Goal: Find specific page/section: Find specific page/section

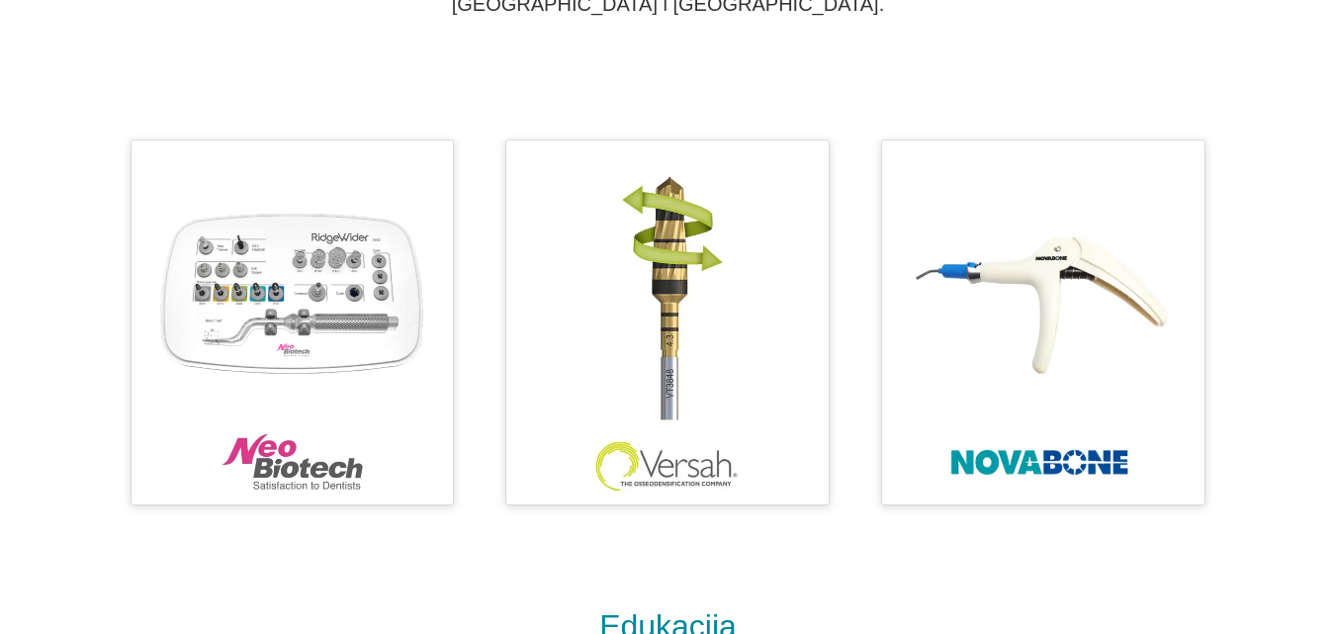
scroll to position [835, 0]
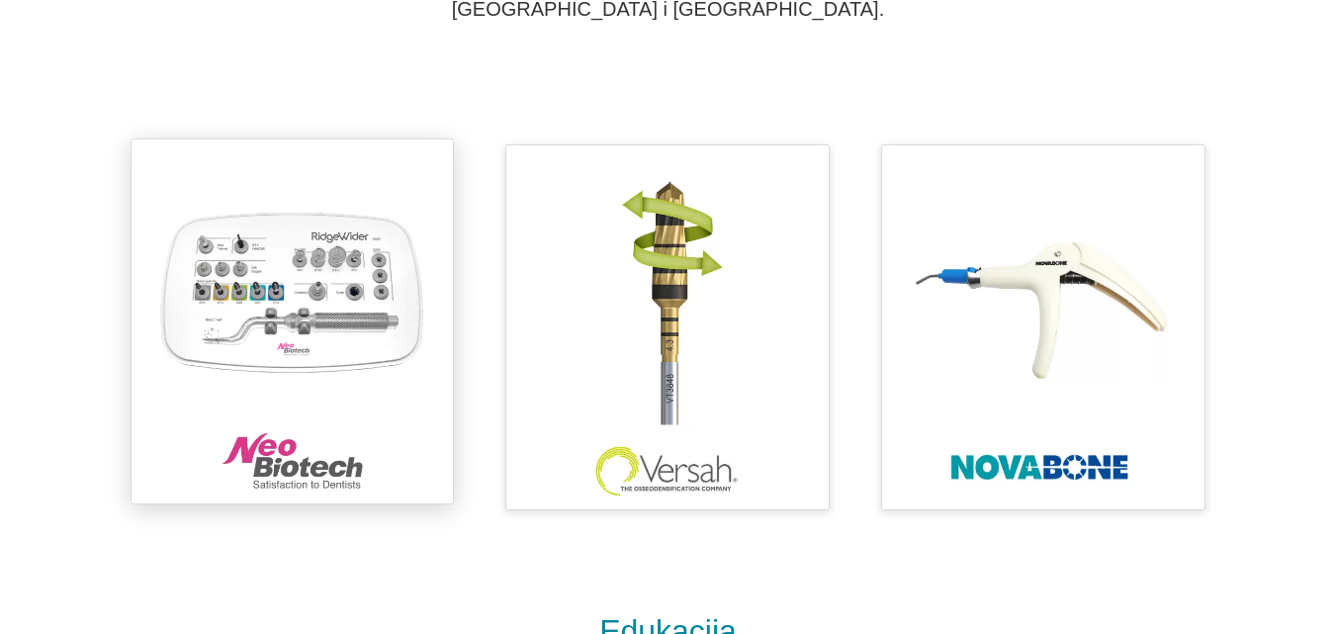
click at [241, 273] on img at bounding box center [292, 321] width 303 height 344
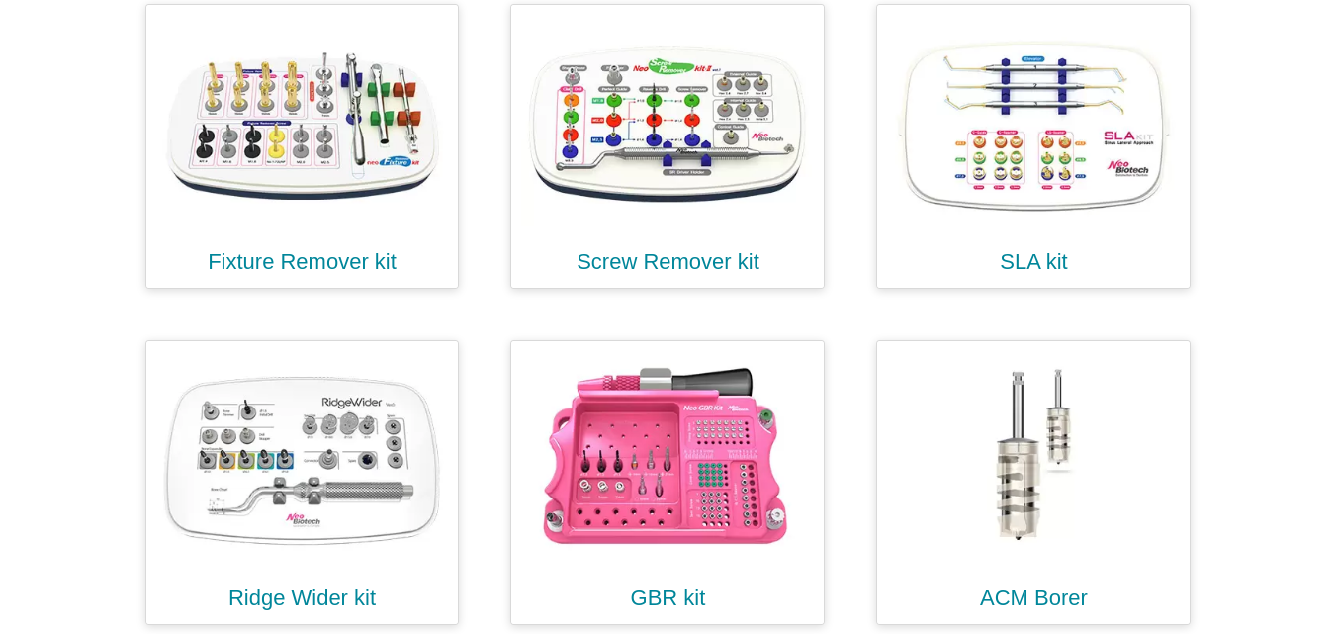
scroll to position [1045, 0]
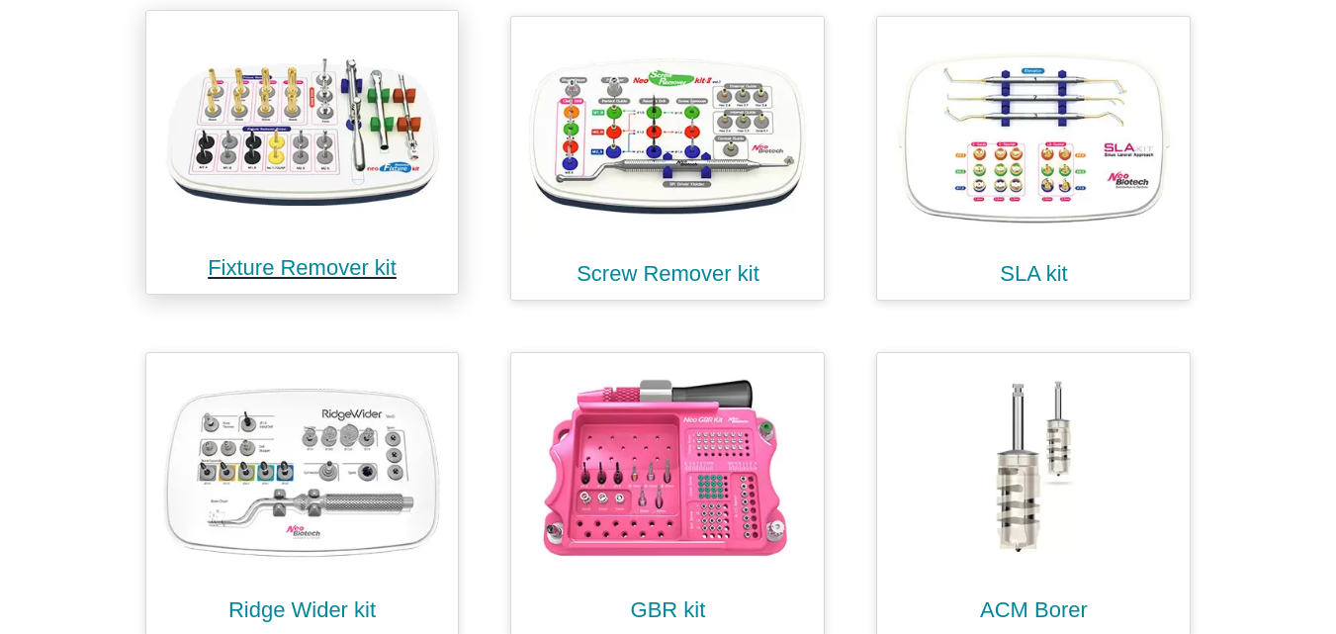
click at [320, 143] on img at bounding box center [302, 126] width 293 height 211
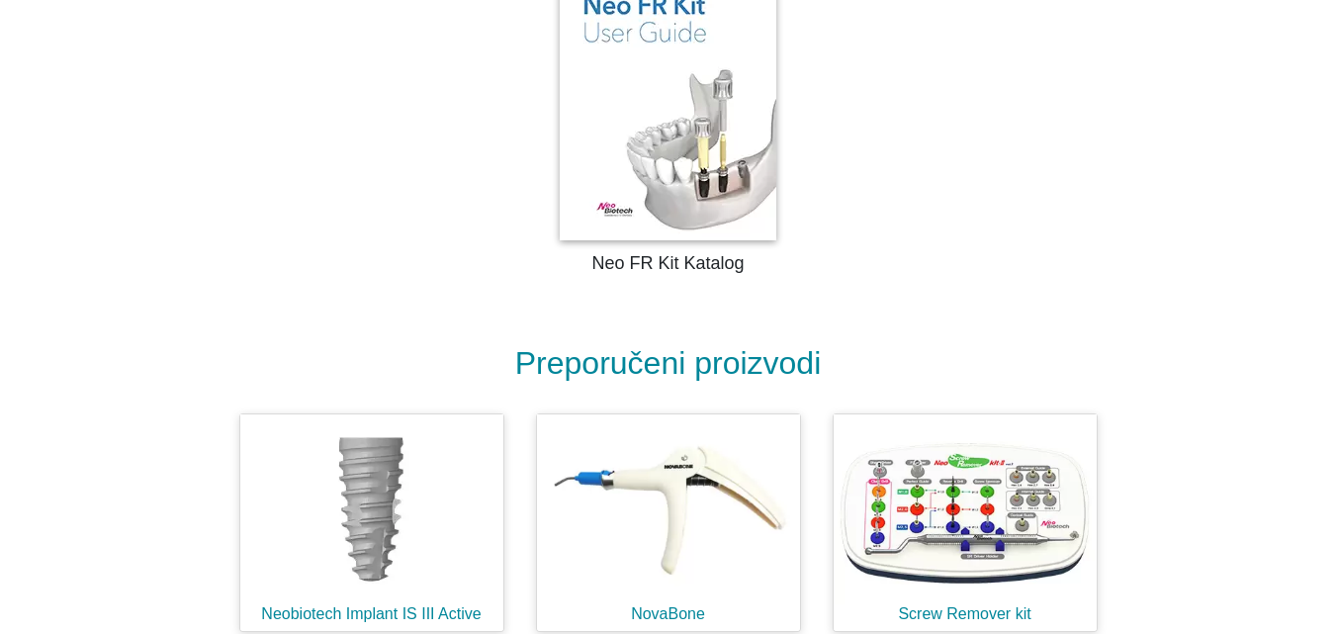
scroll to position [3581, 0]
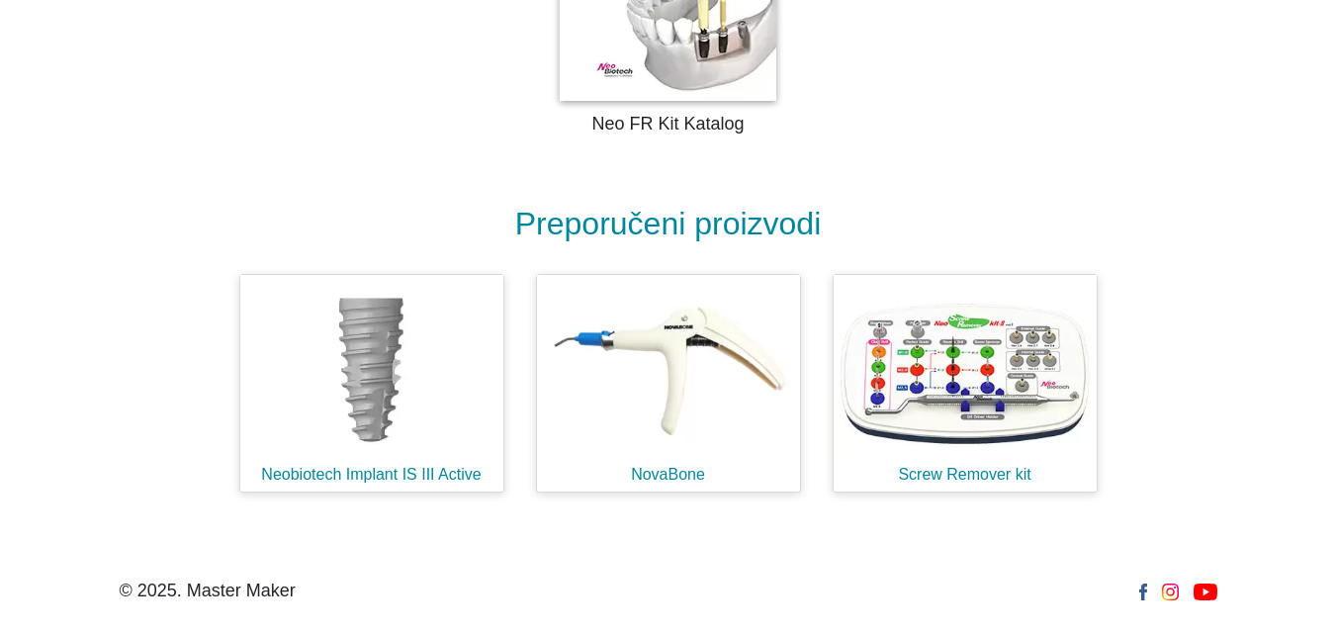
drag, startPoint x: 1340, startPoint y: 42, endPoint x: 1347, endPoint y: 632, distance: 590.3
click at [691, 400] on img at bounding box center [668, 364] width 263 height 190
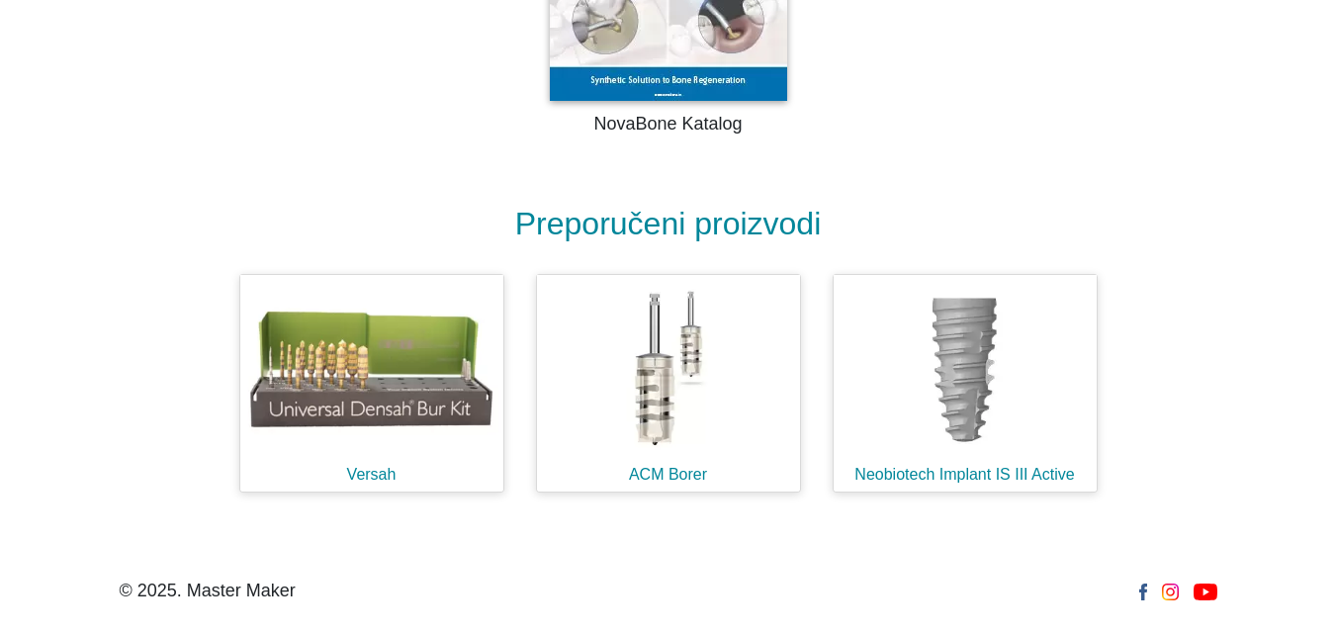
scroll to position [853, 0]
